Goal: Transaction & Acquisition: Purchase product/service

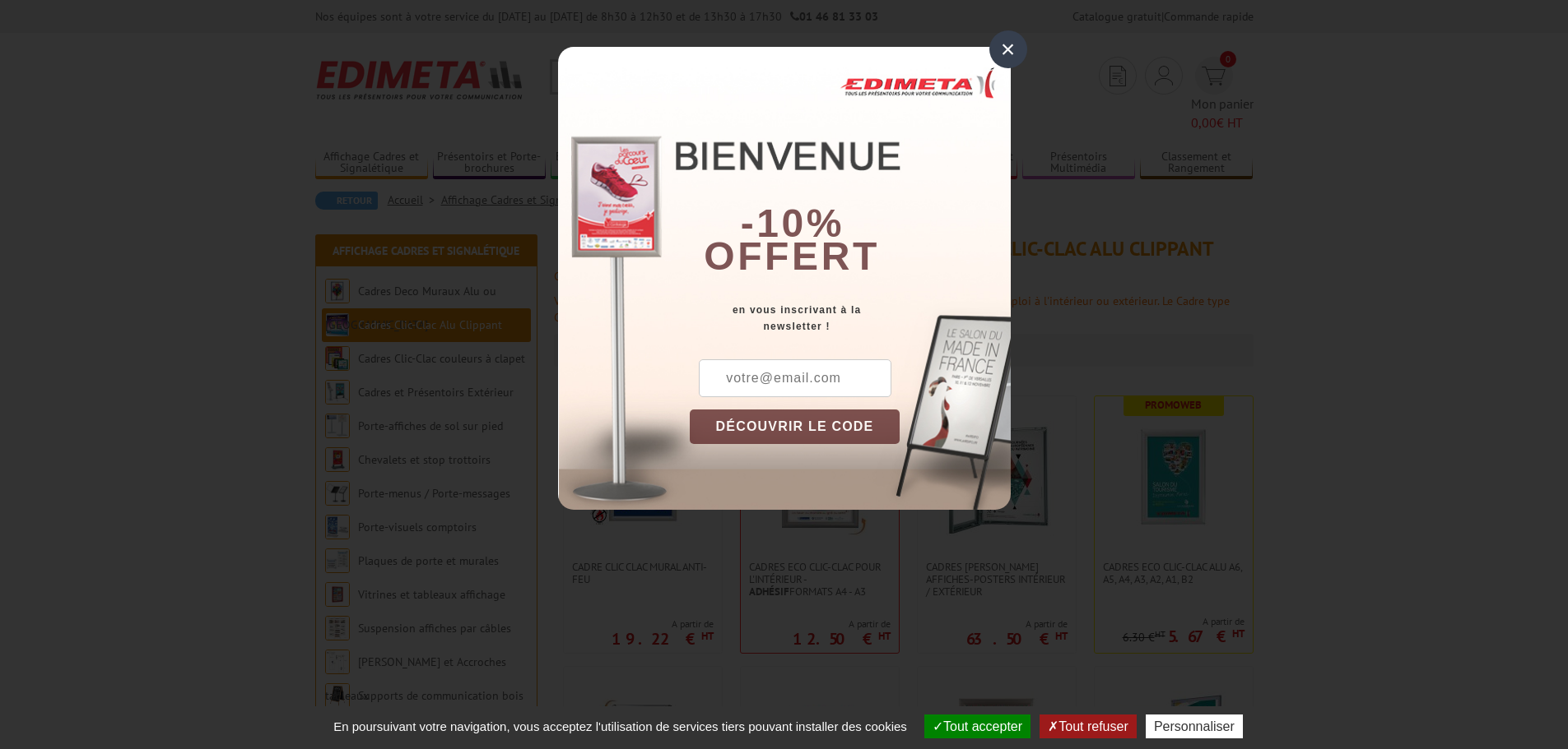
click at [1013, 51] on div "×" at bounding box center [1008, 49] width 38 height 38
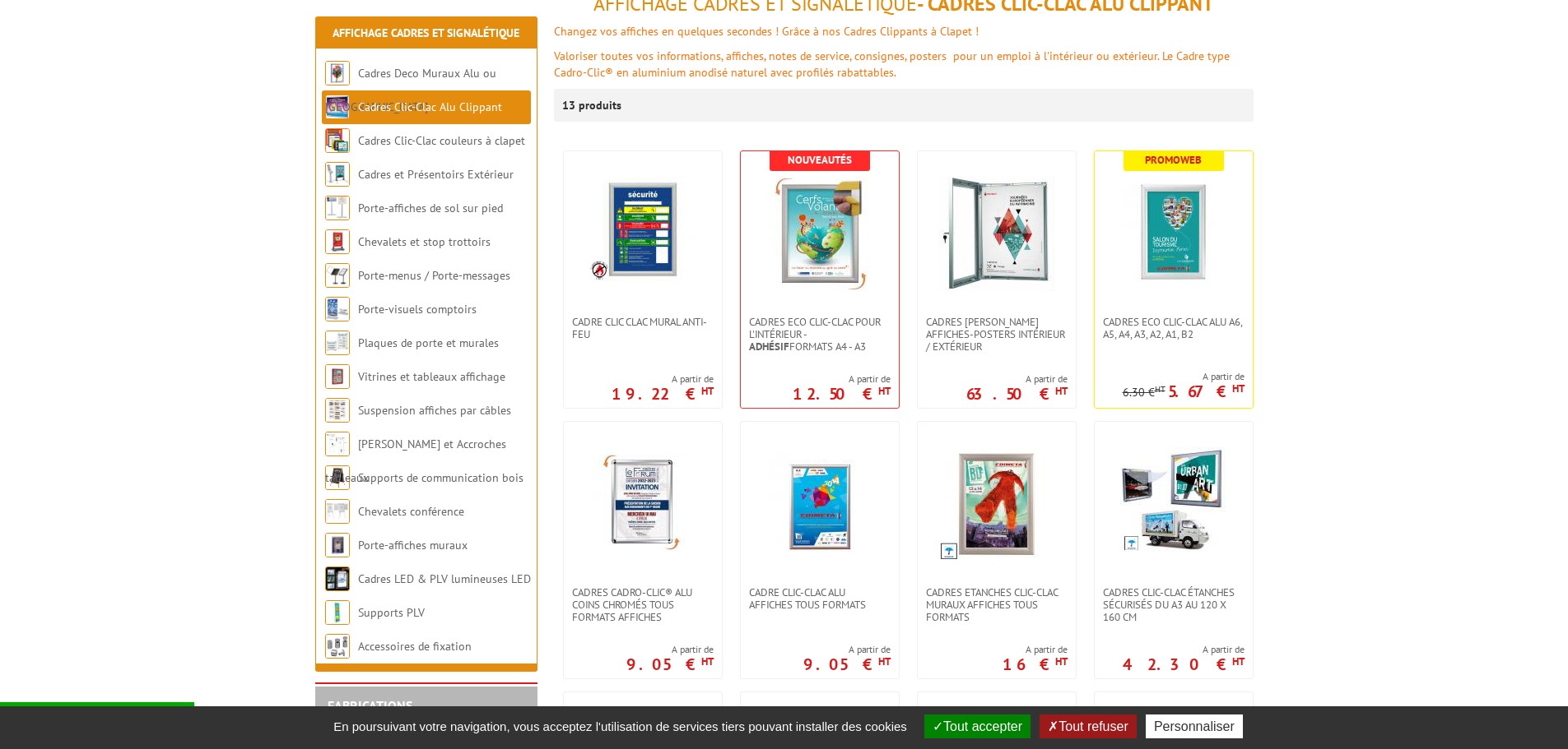
scroll to position [247, 0]
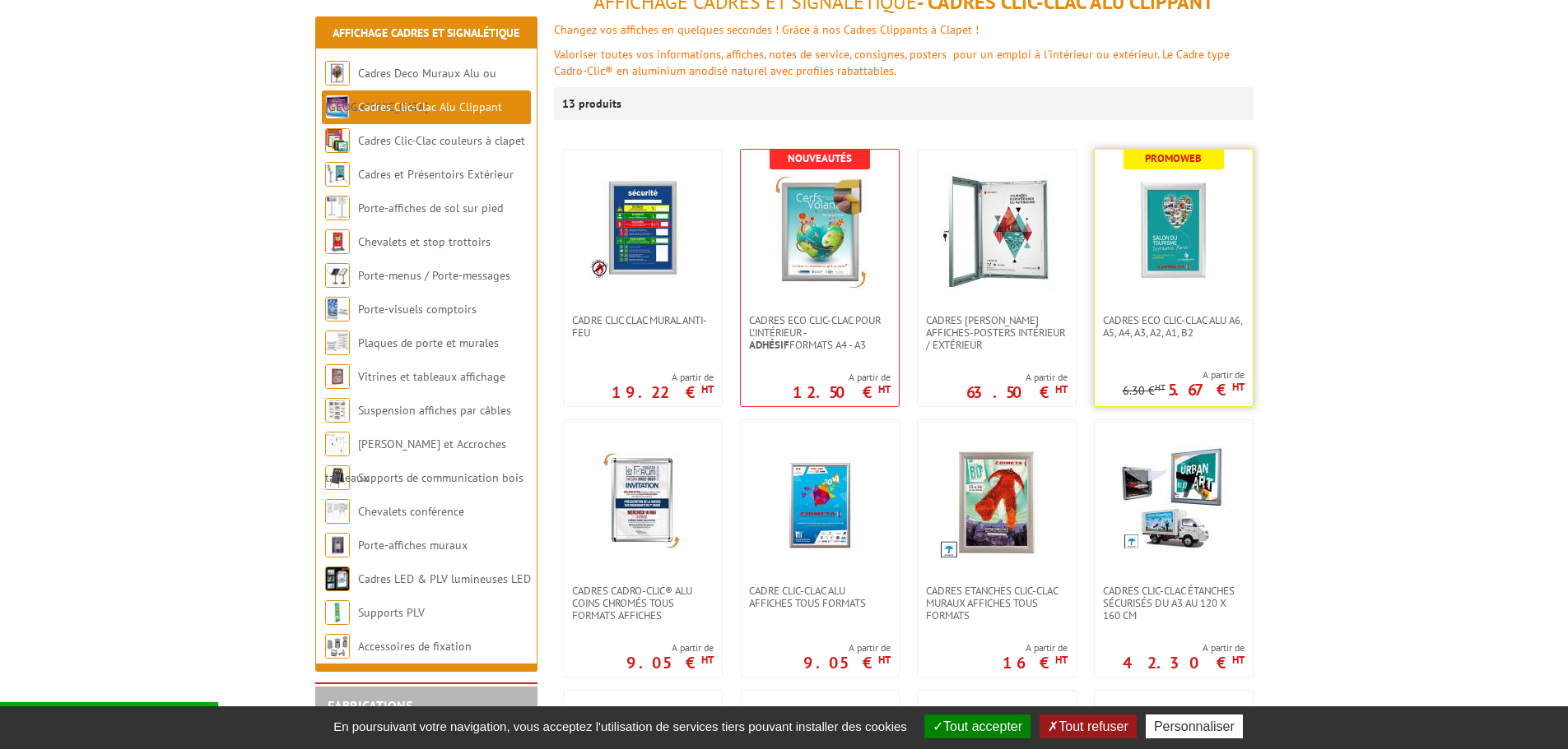
click at [1172, 246] on img at bounding box center [1173, 231] width 115 height 115
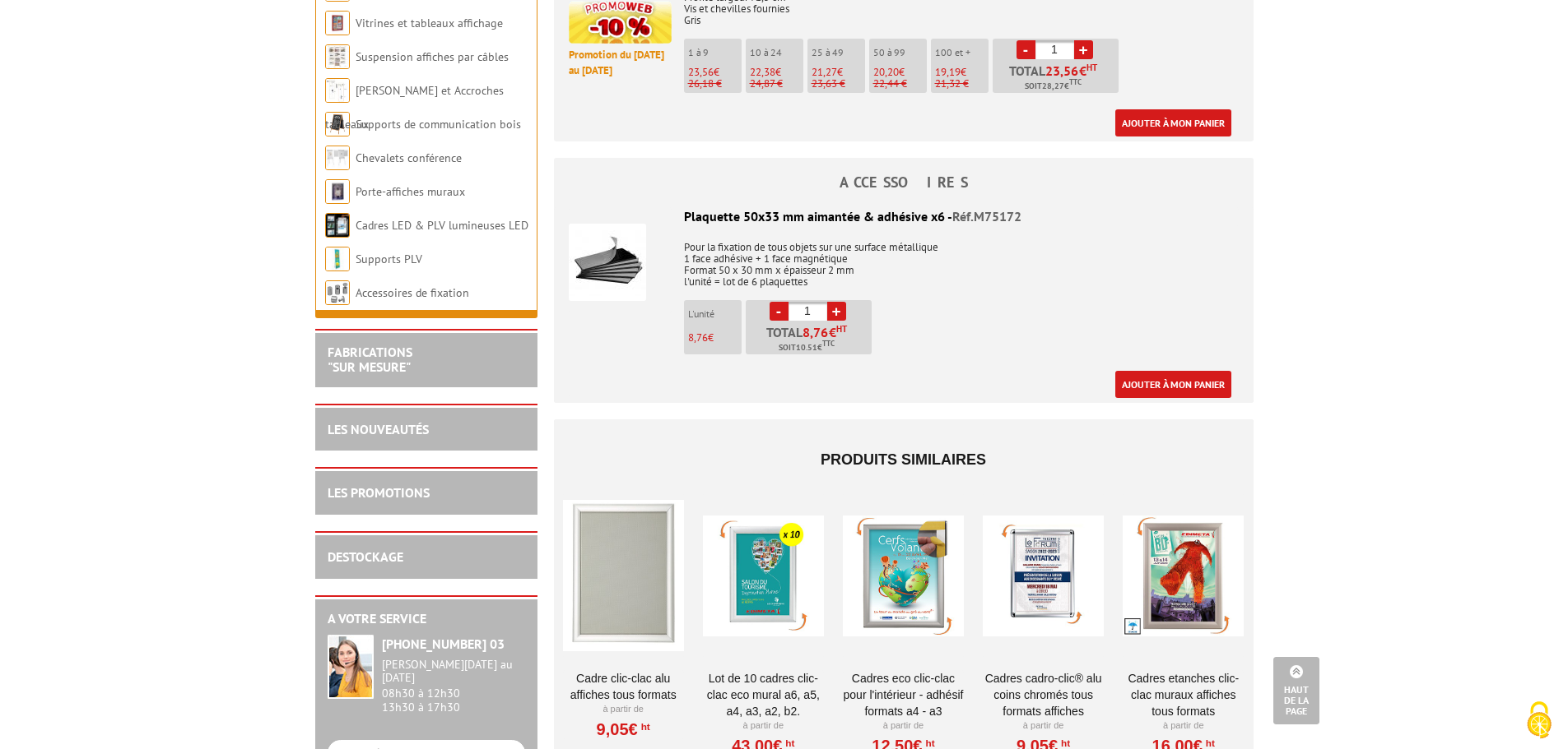
scroll to position [2304, 0]
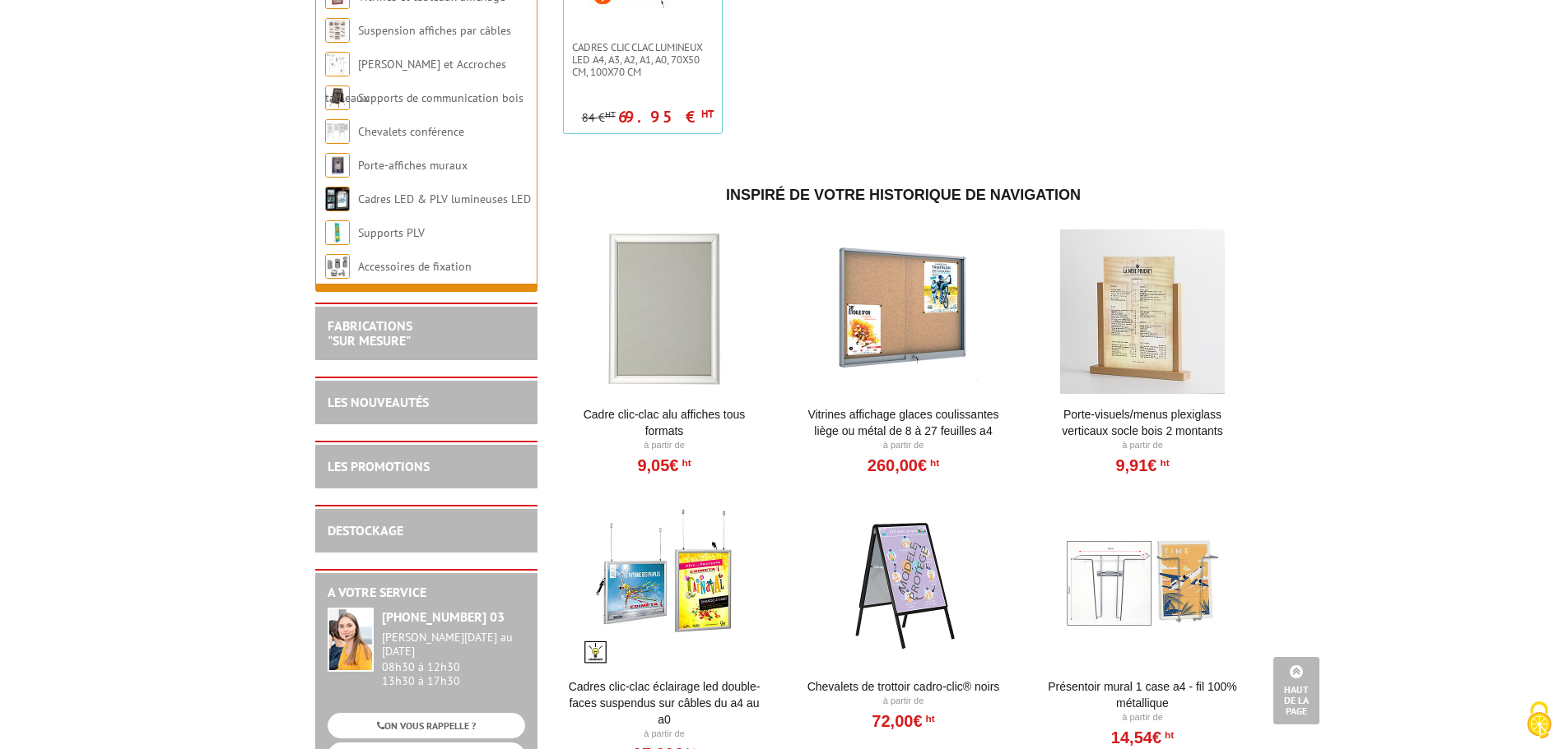
scroll to position [1316, 0]
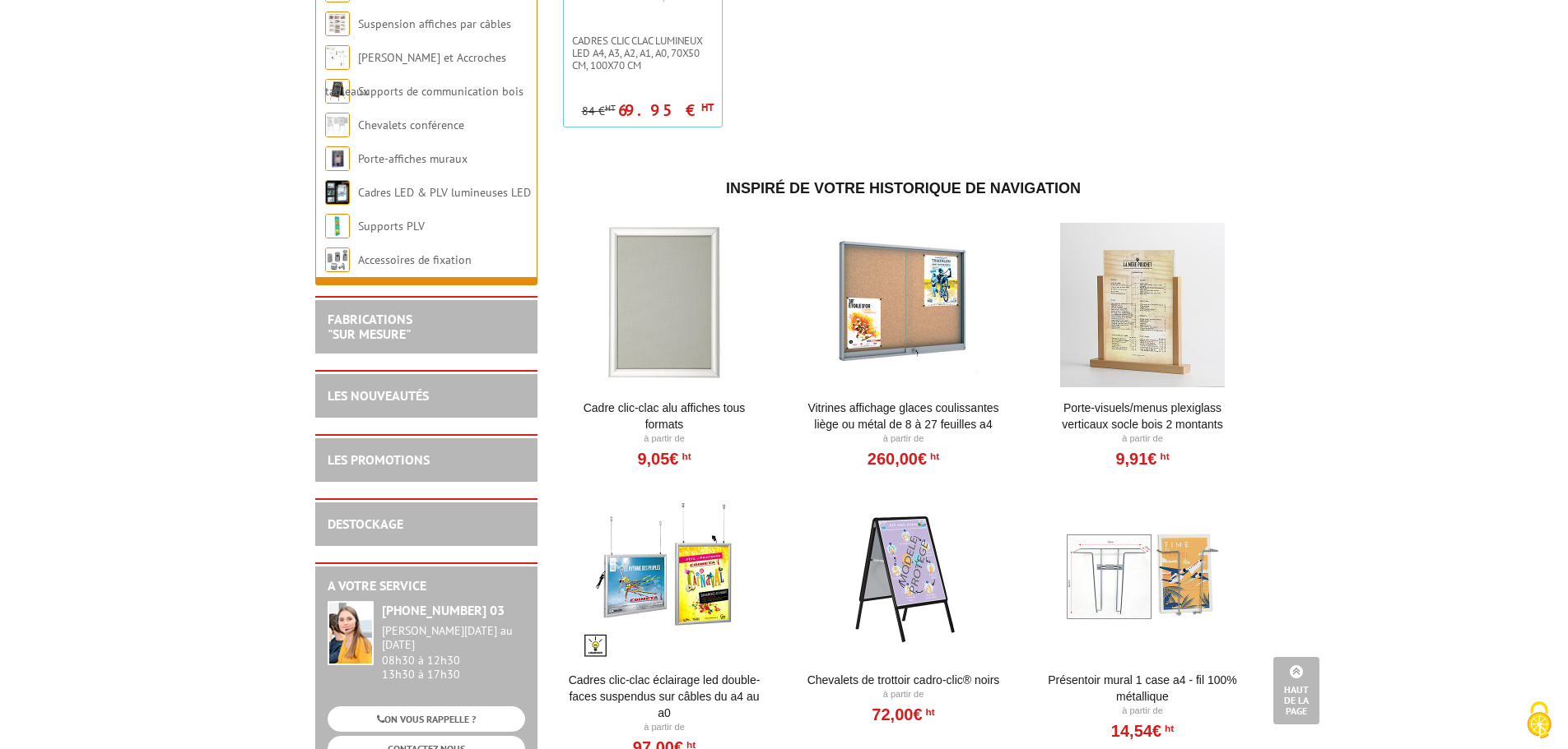
click at [670, 266] on div at bounding box center [664, 305] width 204 height 164
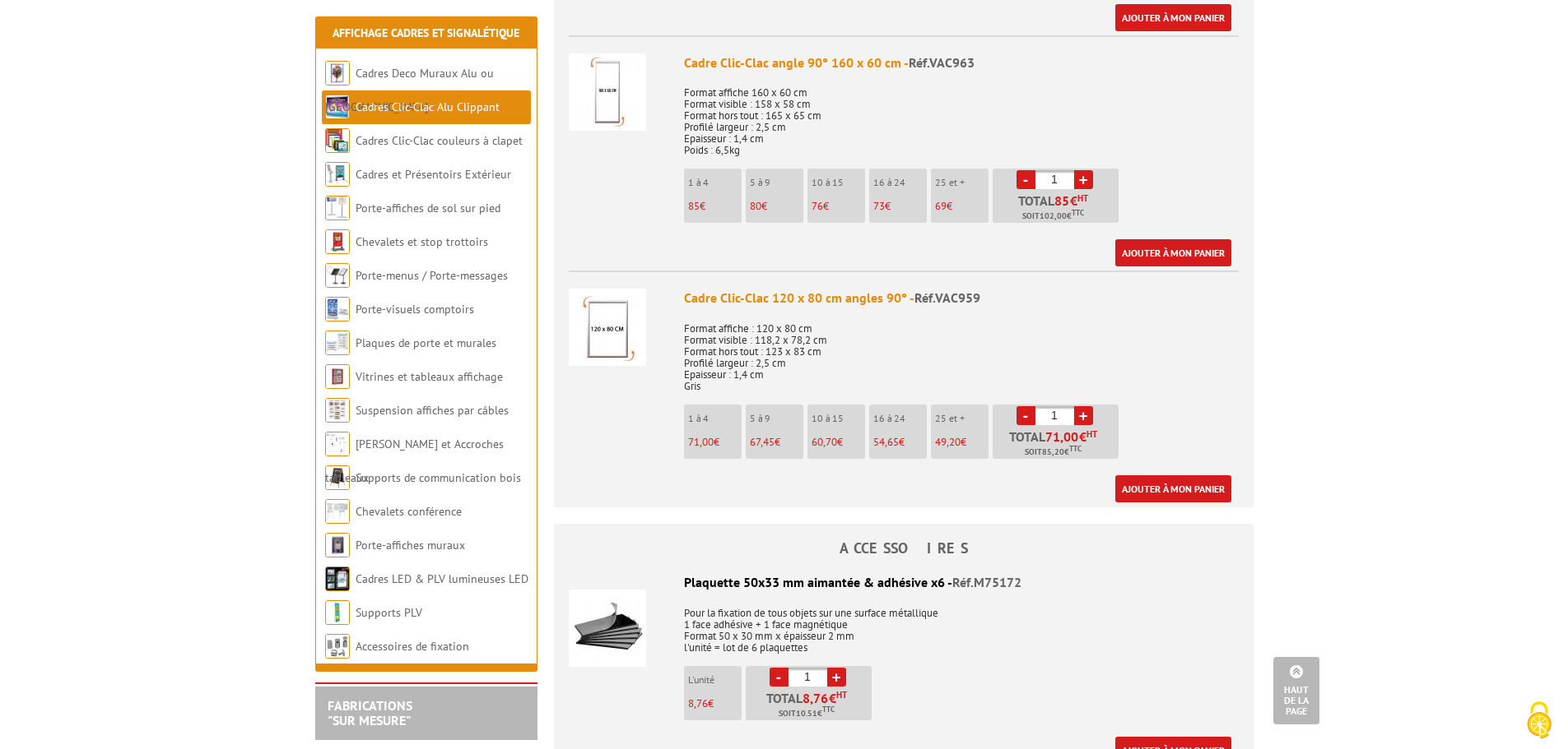
scroll to position [2879, 0]
